Goal: Task Accomplishment & Management: Manage account settings

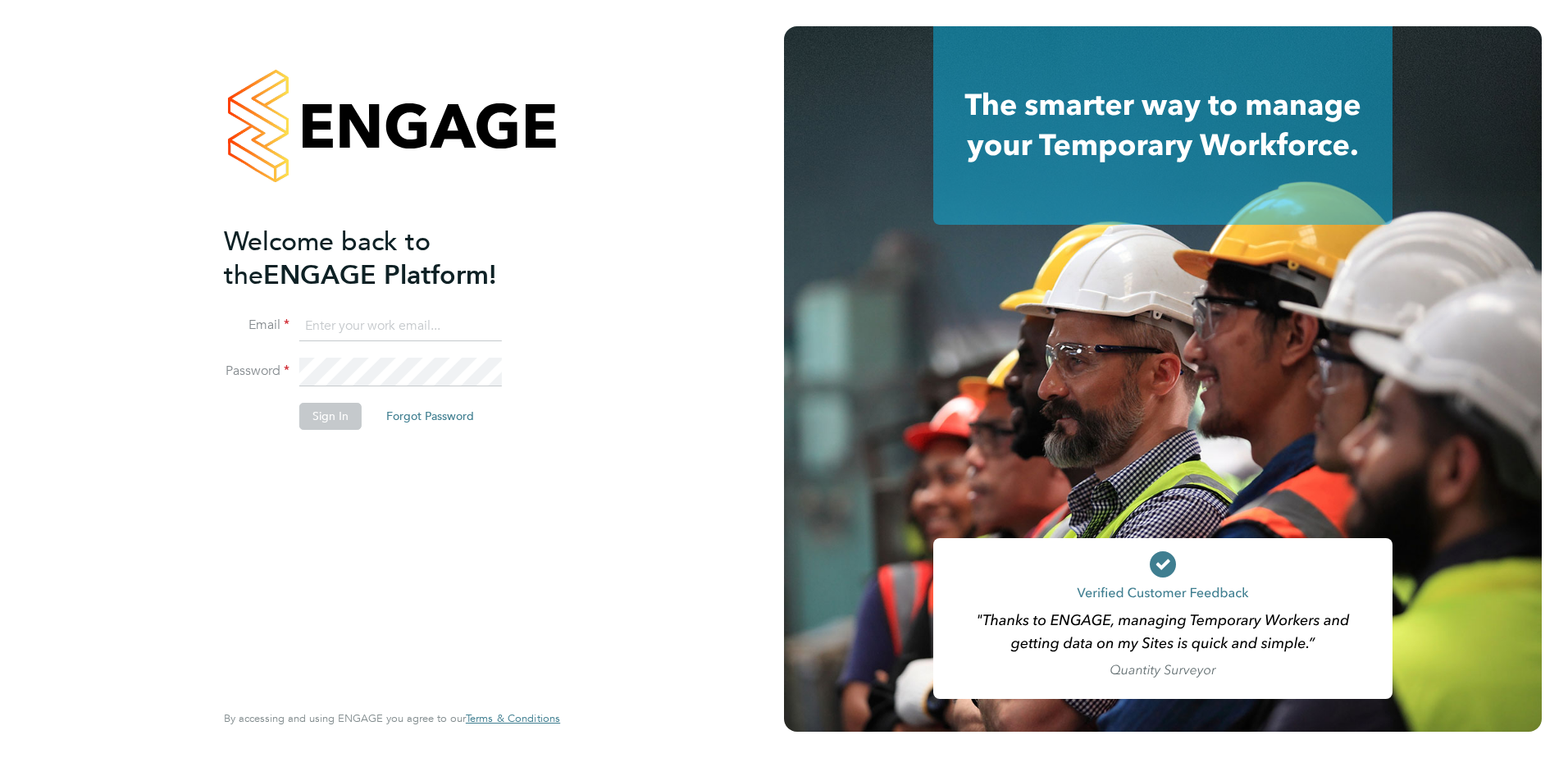
type input "[PERSON_NAME][EMAIL_ADDRESS][DOMAIN_NAME]"
click at [703, 167] on div "Welcome back to the ENGAGE Platform! Email [PERSON_NAME][EMAIL_ADDRESS][DOMAIN_…" at bounding box center [392, 379] width 784 height 758
click at [337, 412] on button "Sign In" at bounding box center [330, 416] width 62 height 26
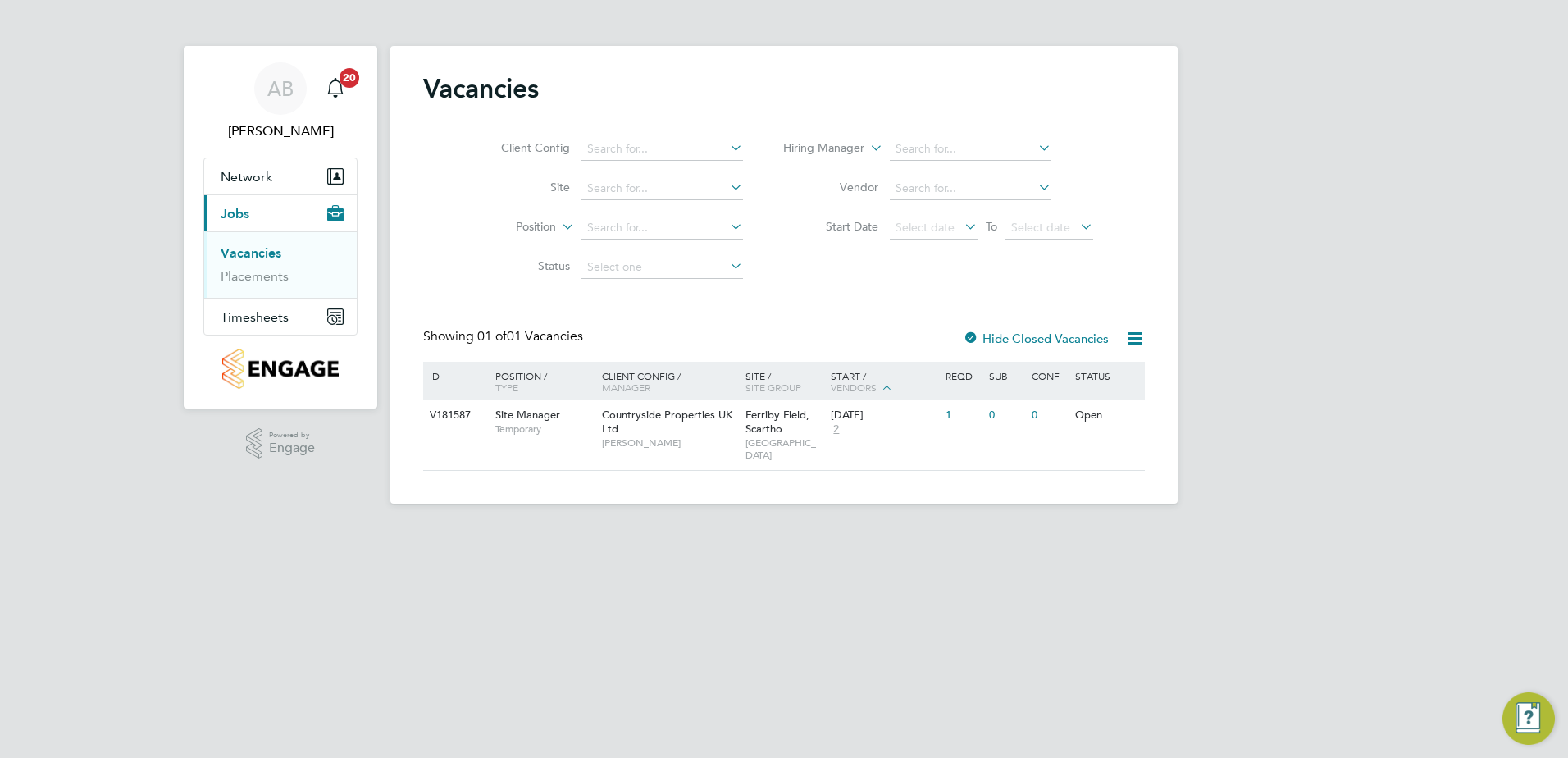
click at [1201, 138] on div "AB [PERSON_NAME] Notifications 20 Applications: Network Team Members Sites Curr…" at bounding box center [784, 265] width 1568 height 530
